Goal: Task Accomplishment & Management: Use online tool/utility

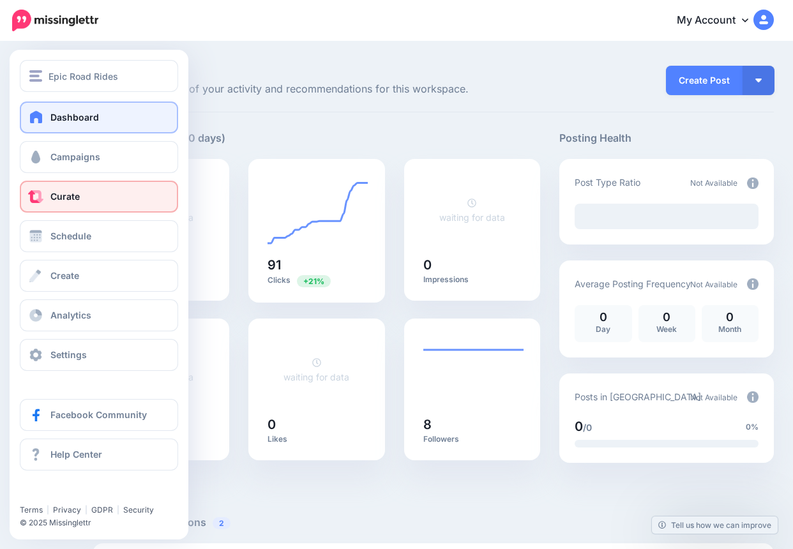
click at [74, 199] on span "Curate" at bounding box center [64, 196] width 29 height 11
click at [145, 197] on link "Curate" at bounding box center [99, 197] width 158 height 32
click at [78, 197] on span "Curate" at bounding box center [64, 196] width 29 height 11
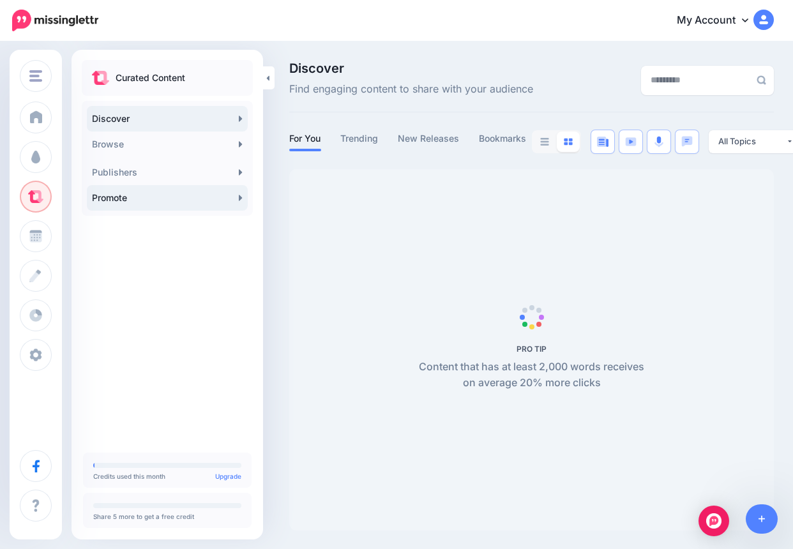
click at [131, 204] on link "Promote" at bounding box center [167, 198] width 161 height 26
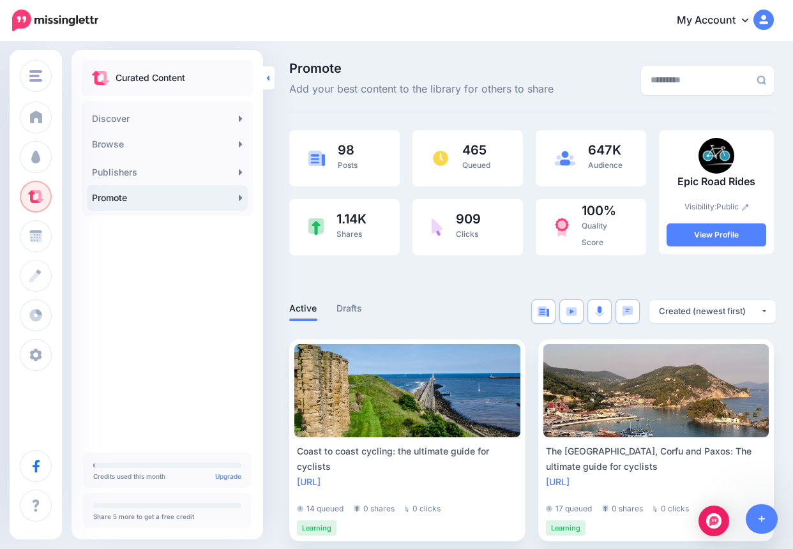
click at [273, 79] on link at bounding box center [268, 77] width 11 height 23
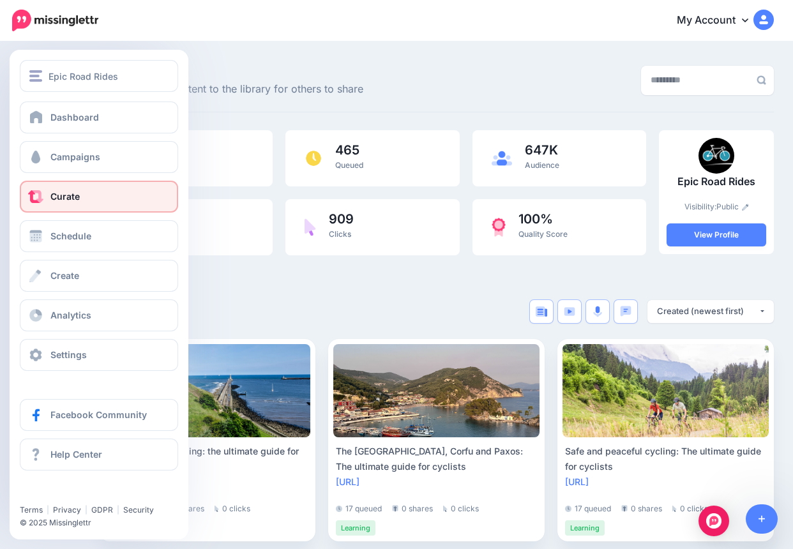
click at [72, 188] on link "Curate" at bounding box center [99, 197] width 158 height 32
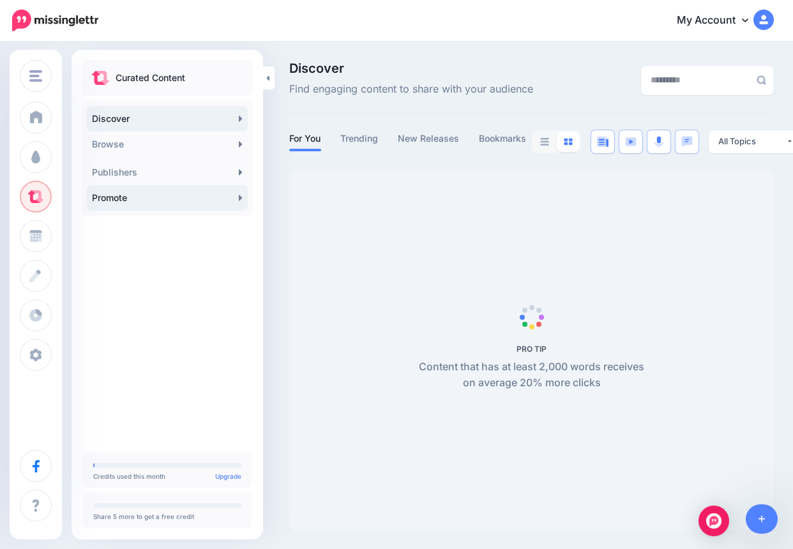
click at [193, 195] on link "Promote" at bounding box center [167, 198] width 161 height 26
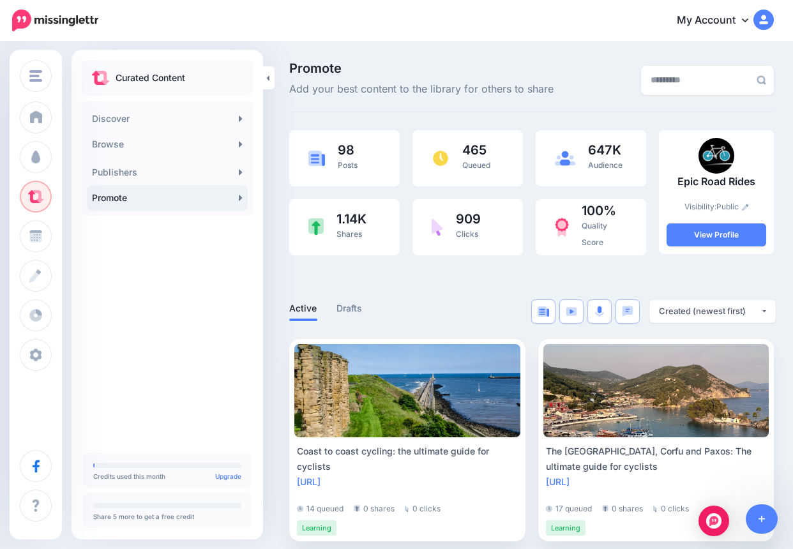
click at [358, 294] on div at bounding box center [531, 281] width 485 height 38
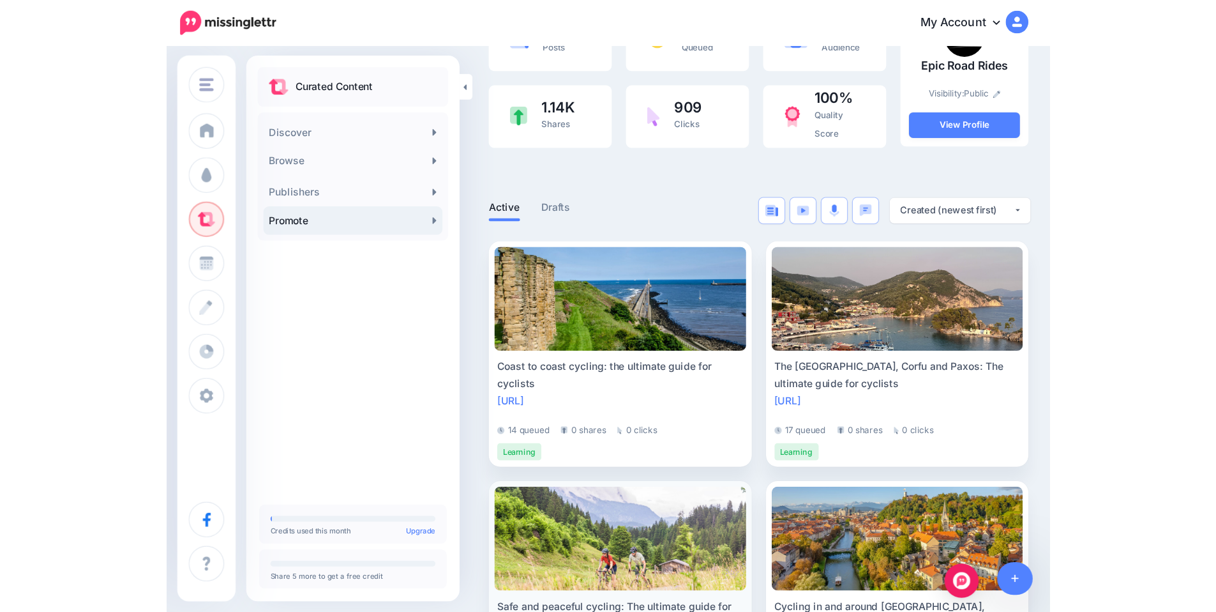
scroll to position [276, 0]
